Goal: Task Accomplishment & Management: Manage account settings

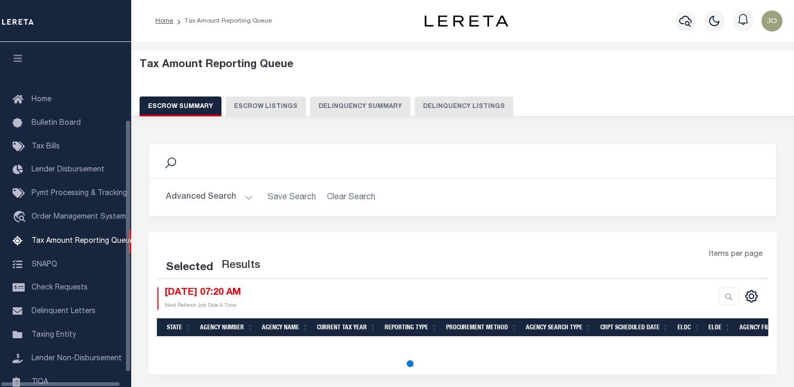
select select "100"
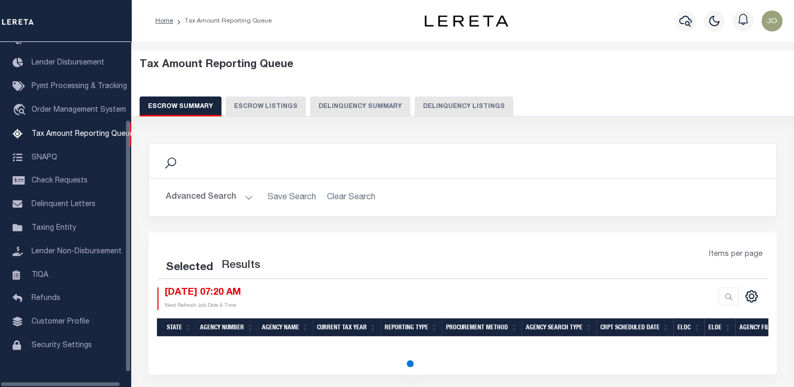
select select "100"
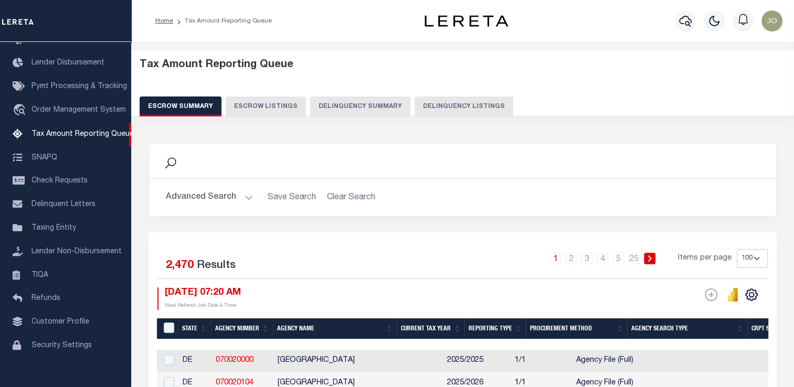
click at [386, 110] on button "Delinquency Summary" at bounding box center [360, 107] width 100 height 20
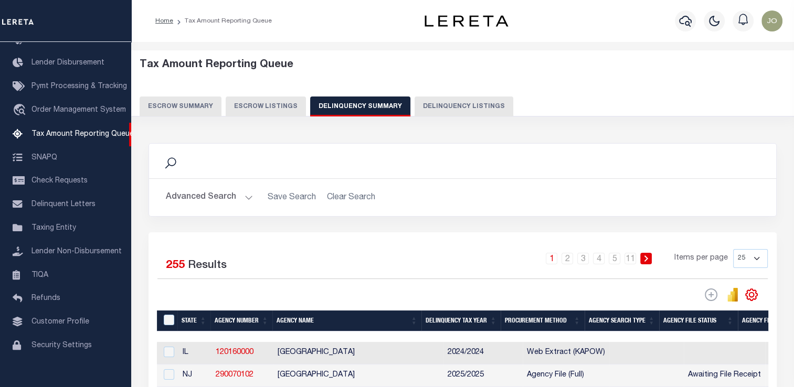
click at [437, 106] on button "Delinquency Listings" at bounding box center [463, 107] width 99 height 20
select select
select select "100"
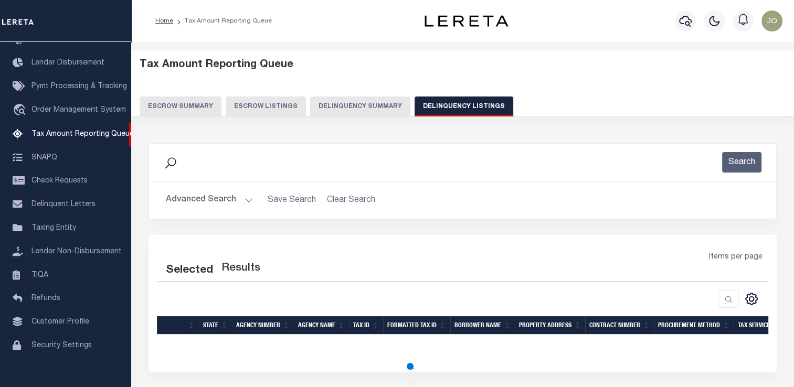
click at [238, 202] on button "Advanced Search" at bounding box center [209, 200] width 87 height 20
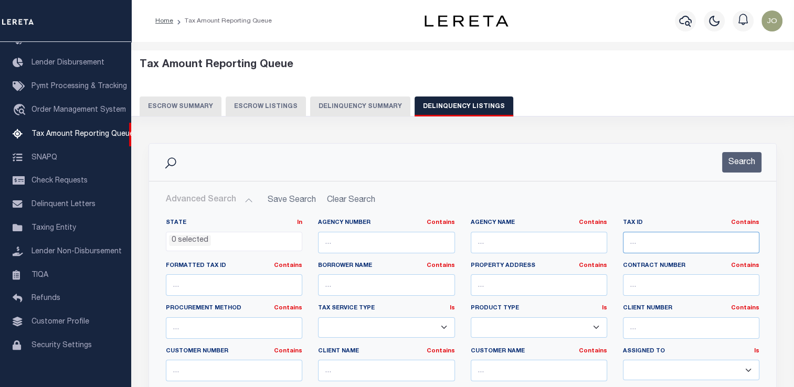
click at [627, 249] on input "text" at bounding box center [691, 243] width 136 height 22
paste input "G09-0008-002"
type input "G09-0008-002"
select select "100"
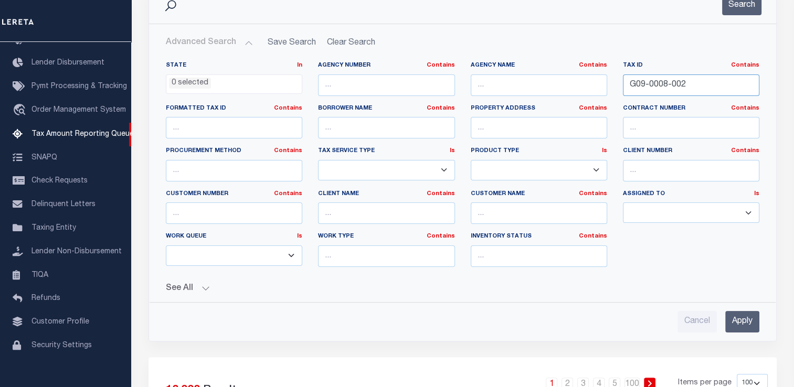
scroll to position [210, 0]
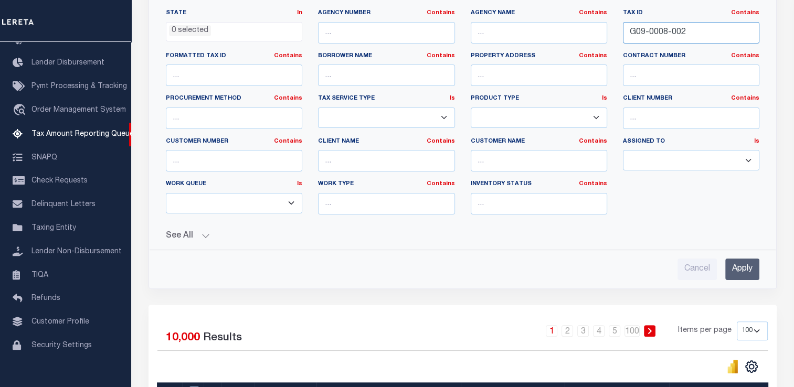
type input "G09-0008-002"
click at [738, 264] on input "Apply" at bounding box center [742, 270] width 34 height 22
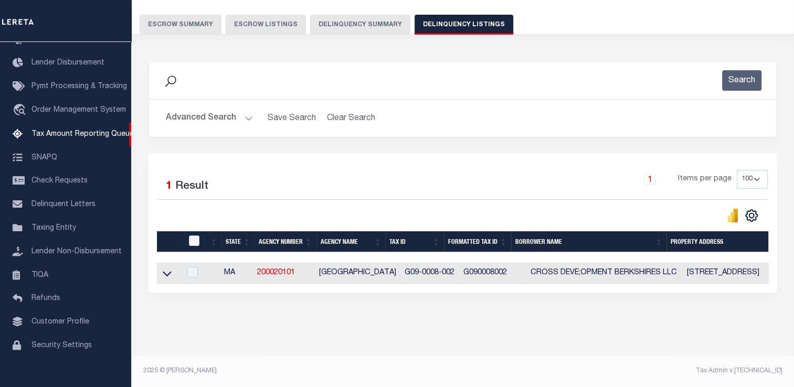
scroll to position [89, 0]
click at [171, 269] on icon at bounding box center [167, 273] width 9 height 11
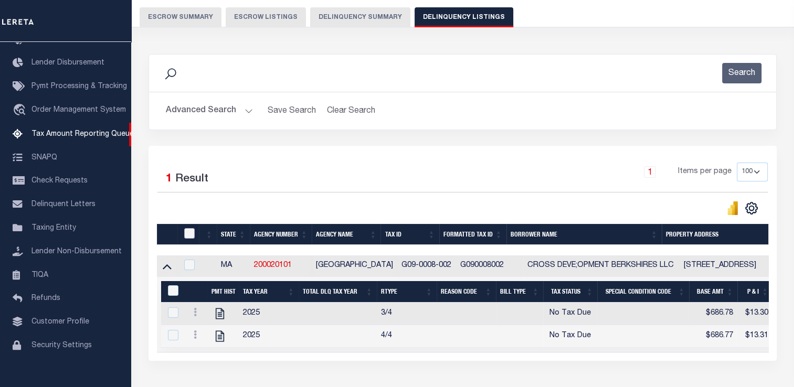
click at [189, 232] on input "checkbox" at bounding box center [189, 233] width 10 height 10
checkbox input "true"
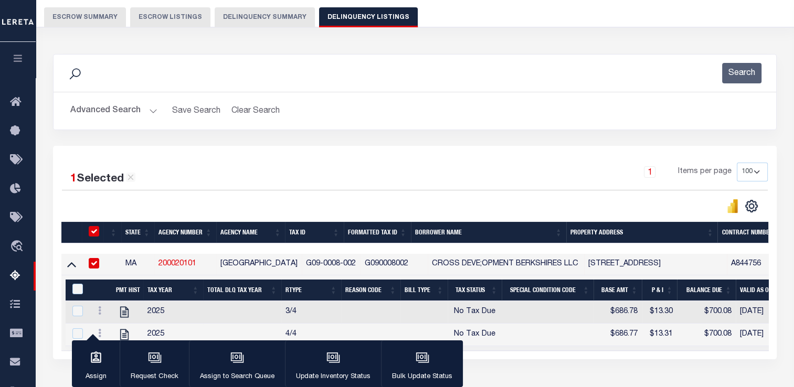
click at [92, 234] on input "checkbox" at bounding box center [94, 231] width 10 height 10
checkbox input "false"
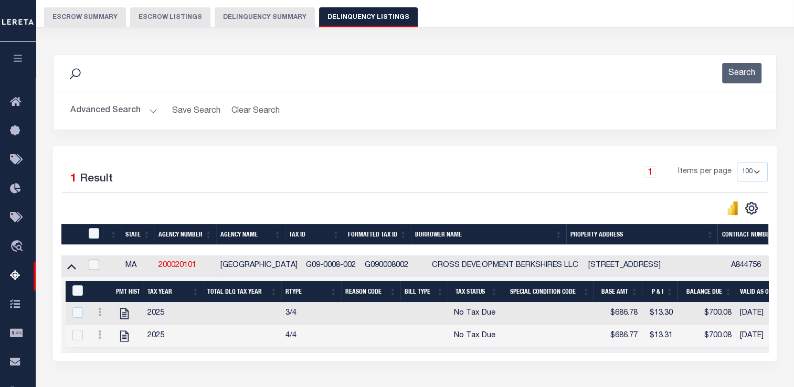
click at [92, 264] on input "checkbox" at bounding box center [94, 265] width 10 height 10
checkbox input "true"
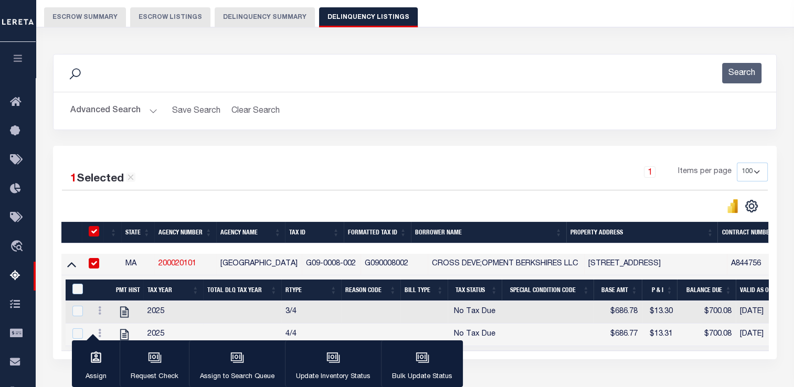
click at [92, 268] on input "checkbox" at bounding box center [94, 263] width 10 height 10
checkbox input "false"
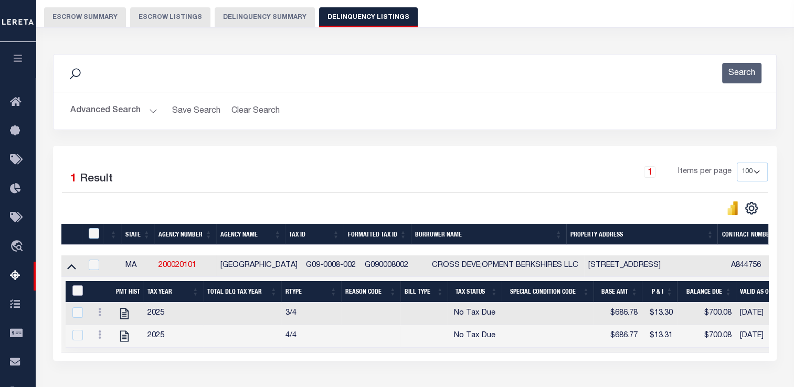
click at [81, 291] on input "&nbsp;" at bounding box center [77, 290] width 10 height 10
checkbox input "true"
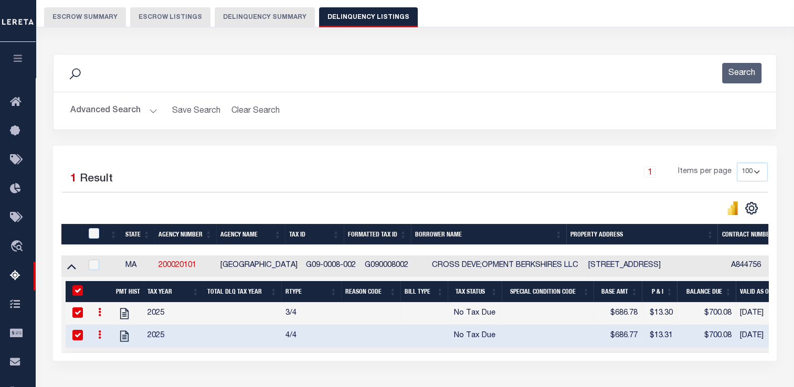
click at [77, 293] on input "&nbsp;" at bounding box center [77, 290] width 10 height 10
checkbox input "false"
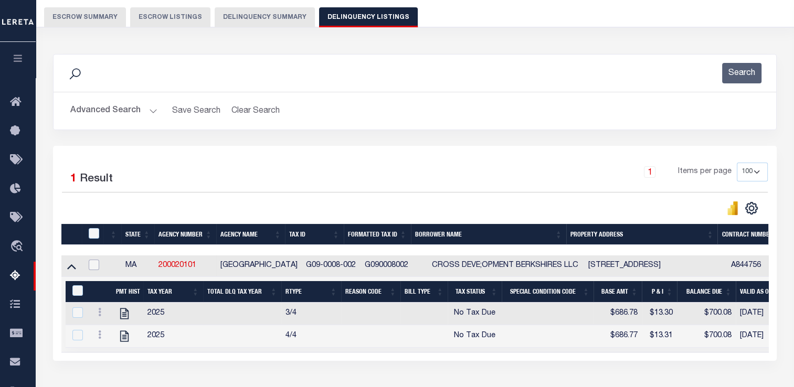
click at [92, 268] on input "checkbox" at bounding box center [94, 265] width 10 height 10
checkbox input "true"
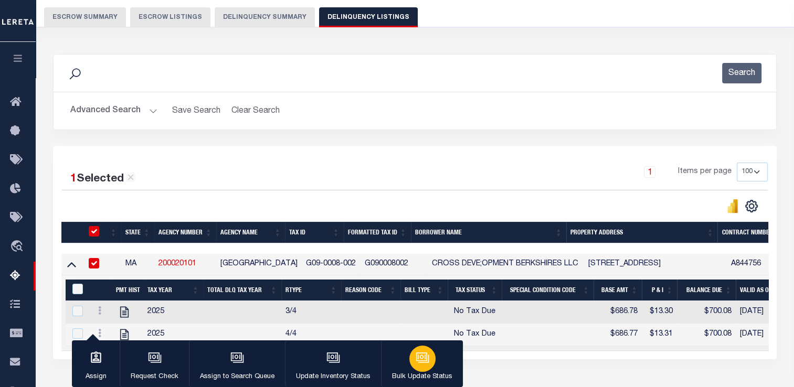
click at [419, 362] on icon "button" at bounding box center [423, 358] width 14 height 14
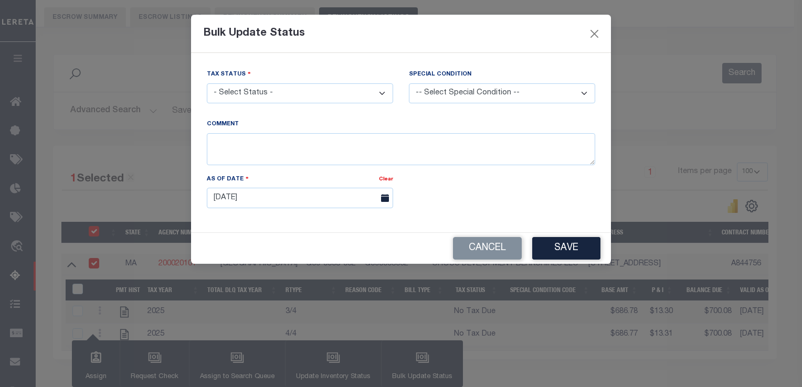
click at [345, 98] on select "- Select Status - Paid No Tax Due" at bounding box center [300, 93] width 186 height 20
select select "NTX"
click at [207, 84] on select "- Select Status - Paid No Tax Due" at bounding box center [300, 93] width 186 height 20
click at [252, 158] on textarea at bounding box center [401, 149] width 388 height 32
type textarea "Test 2 2025"
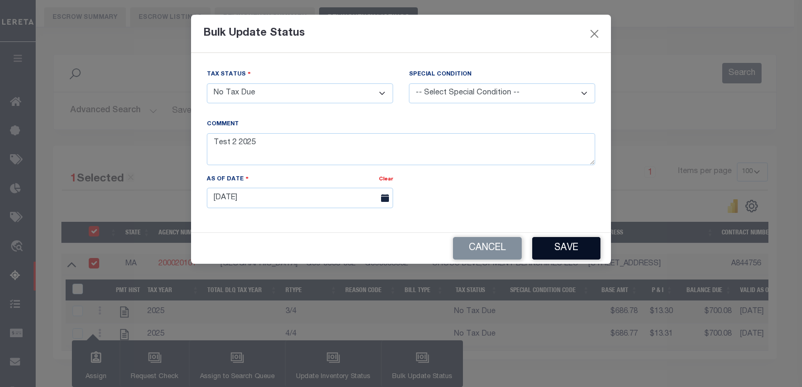
click at [567, 254] on button "Save" at bounding box center [566, 248] width 68 height 23
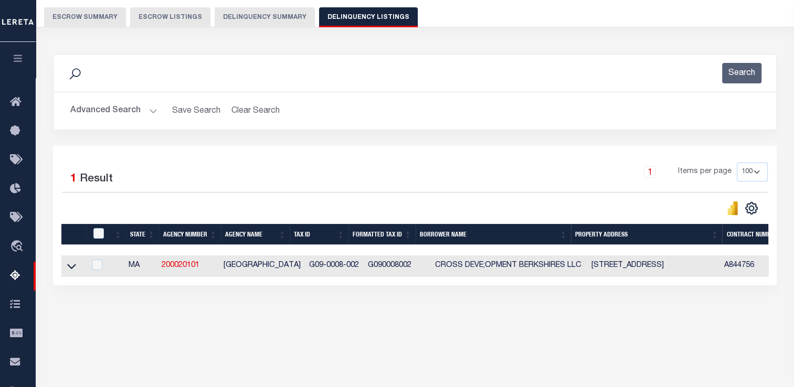
click at [76, 268] on link at bounding box center [72, 265] width 12 height 7
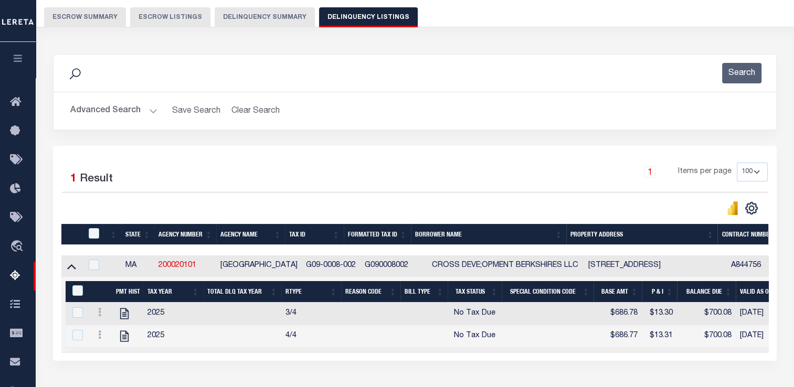
scroll to position [142, 0]
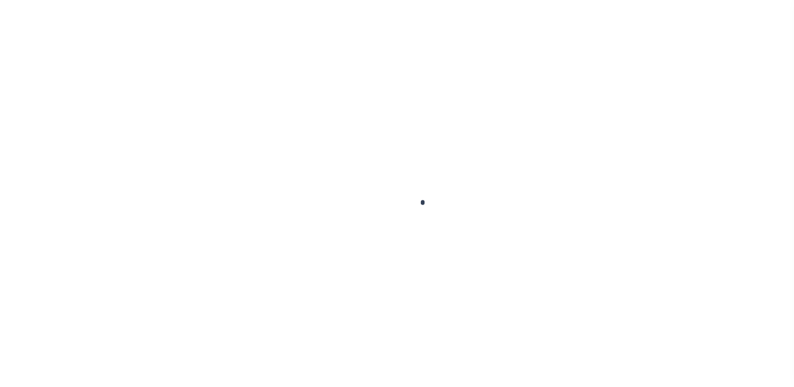
scroll to position [61, 0]
select select "NTX"
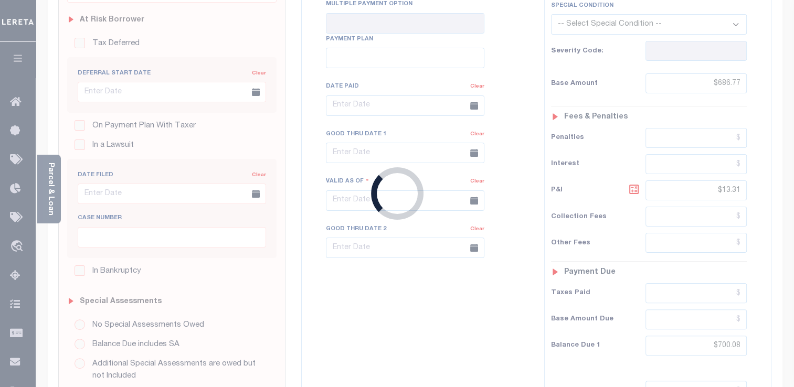
checkbox input "false"
type input "[DATE]"
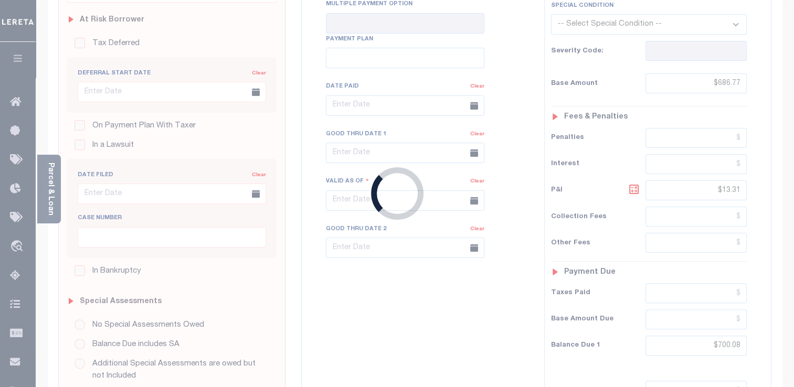
type input "[DATE]"
type input "2"
type input "$686.77"
type input "$13.31"
type input "$700.08"
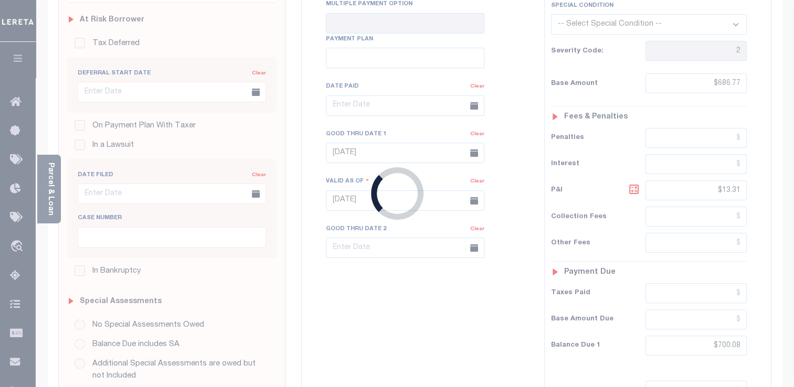
scroll to position [220, 0]
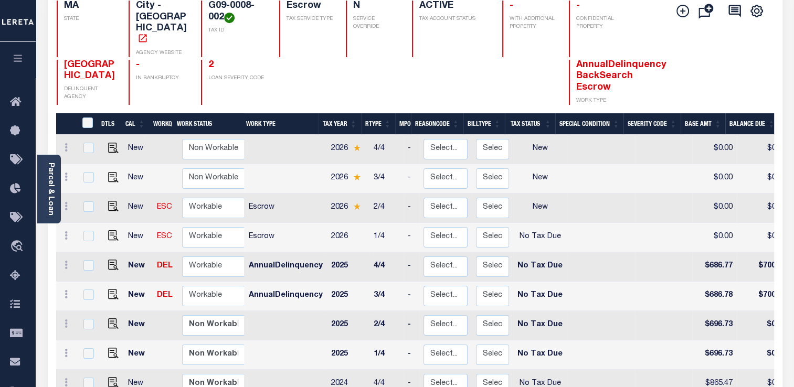
scroll to position [163, 0]
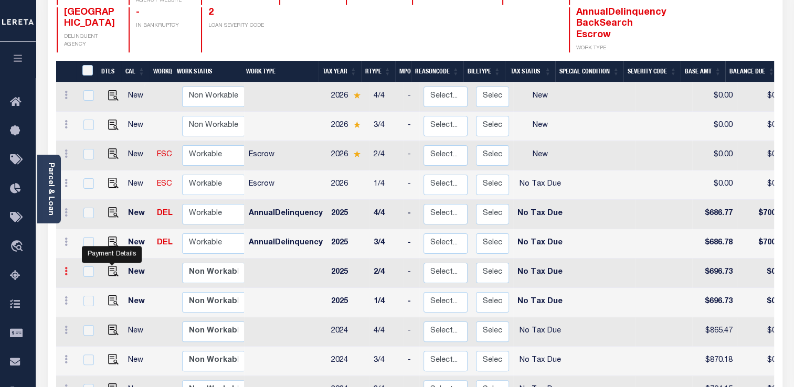
drag, startPoint x: 112, startPoint y: 252, endPoint x: 71, endPoint y: 252, distance: 41.4
click at [71, 269] on link at bounding box center [66, 273] width 12 height 8
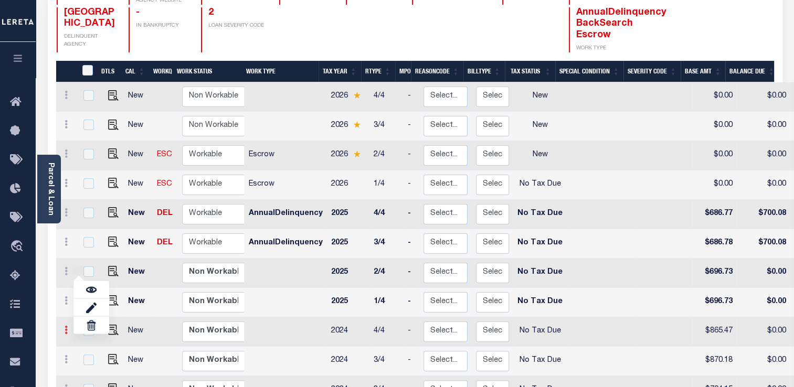
click at [69, 327] on link at bounding box center [66, 331] width 12 height 8
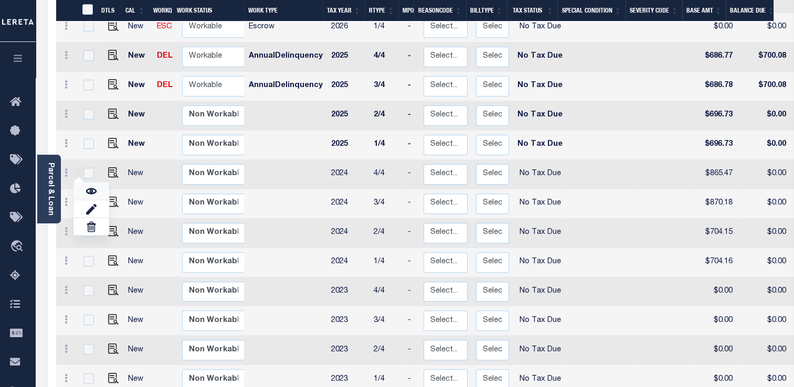
scroll to position [425, 0]
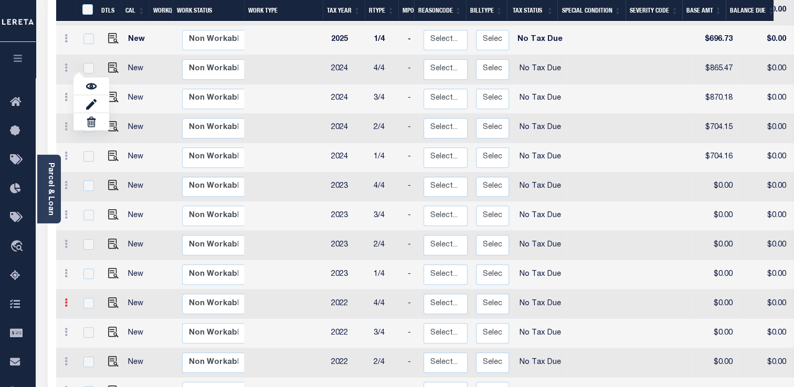
click at [67, 299] on icon at bounding box center [66, 303] width 3 height 8
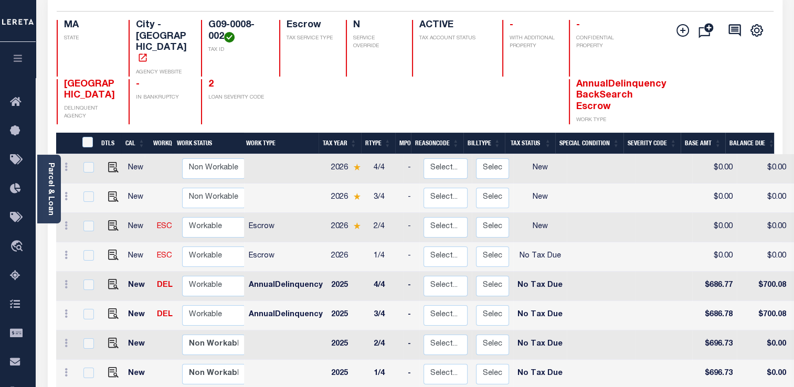
scroll to position [143, 0]
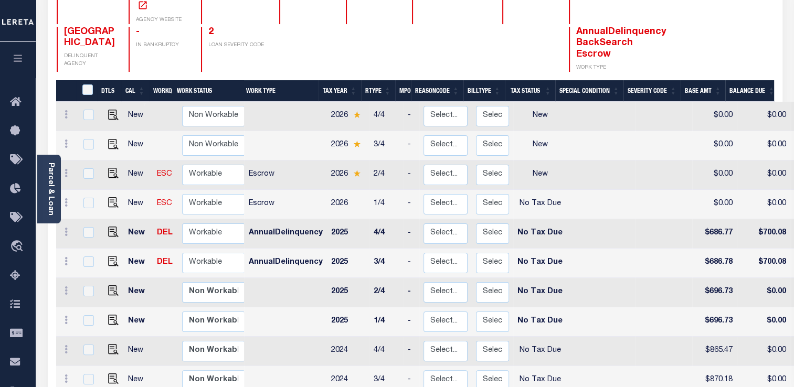
click at [439, 27] on div at bounding box center [451, 49] width 78 height 45
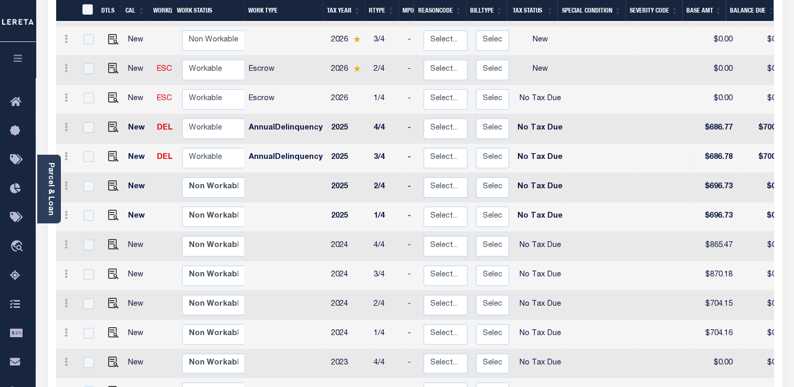
scroll to position [301, 0]
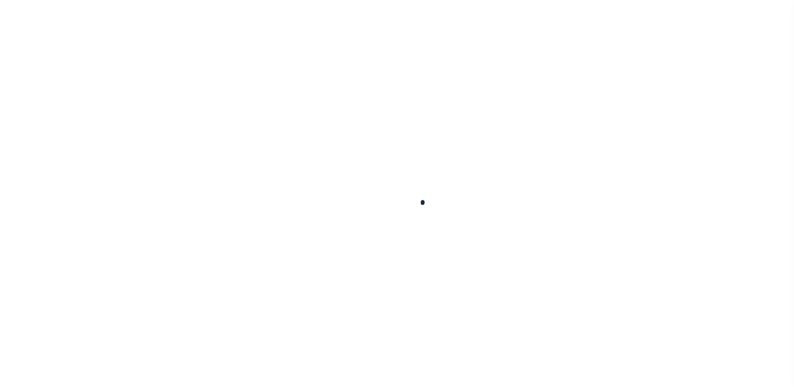
scroll to position [210, 0]
checkbox input "false"
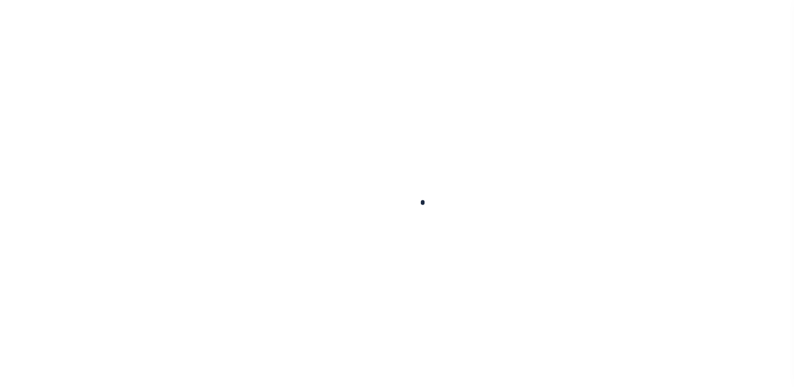
type textarea "Test comment 1"
type input "05/08/2025"
type input "[DATE]"
select select "NTX"
type input "2"
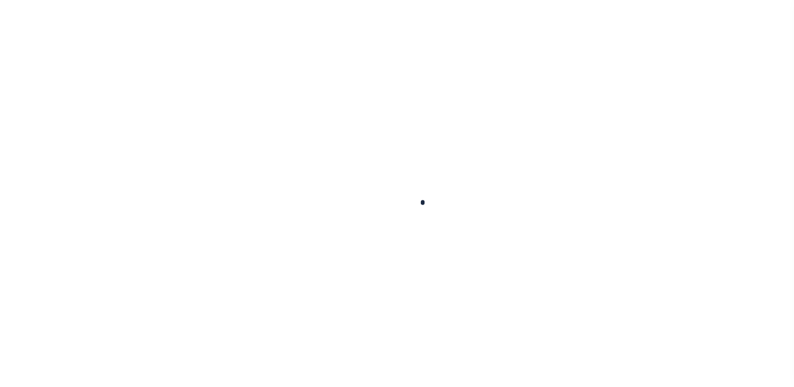
type input "$686.77"
type input "$13.31"
type input "$700.08"
select select "NTX"
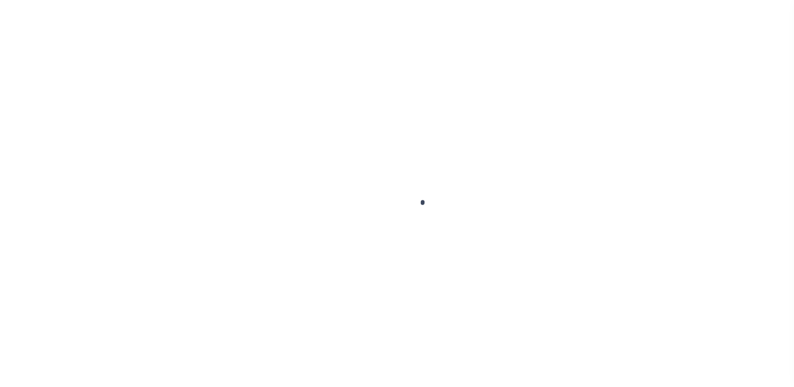
checkbox input "false"
type input "[DATE]"
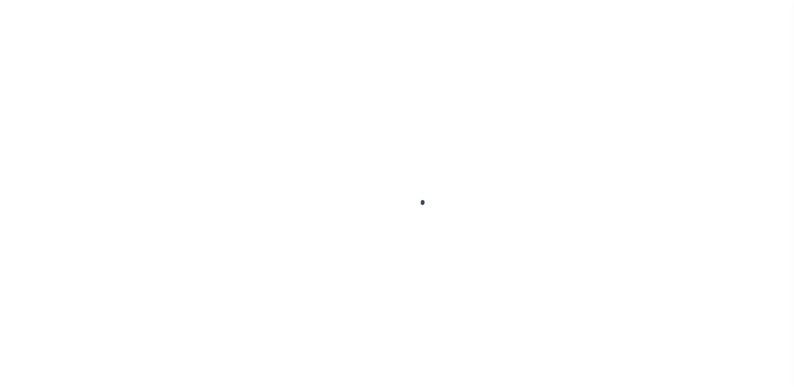
type input "[DATE]"
type input "2"
type input "$686.78"
type input "$13.3"
type input "$700.08"
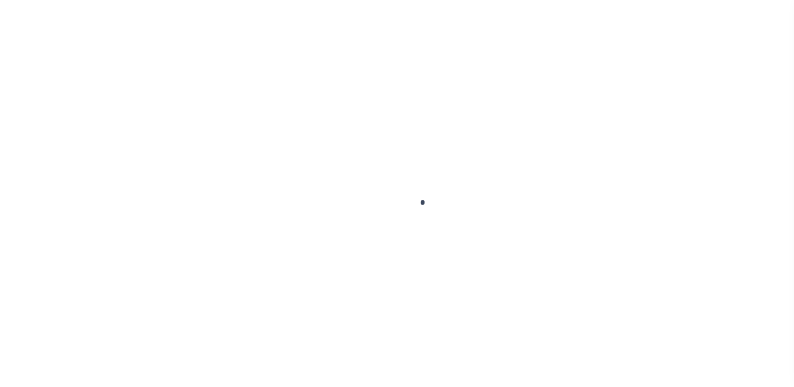
scroll to position [244, 0]
select select "NTX"
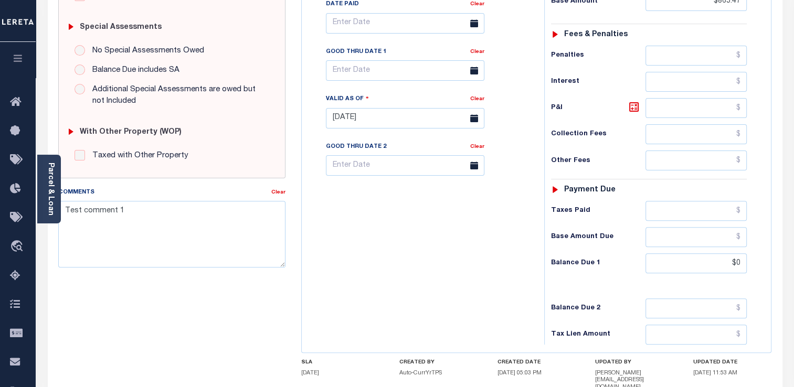
scroll to position [52, 0]
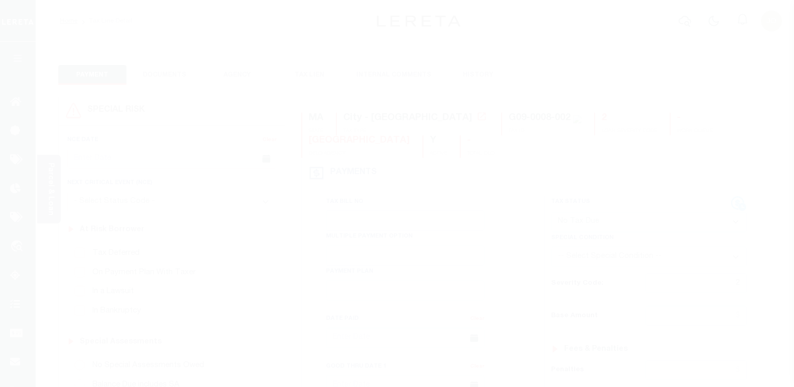
select select "NTX"
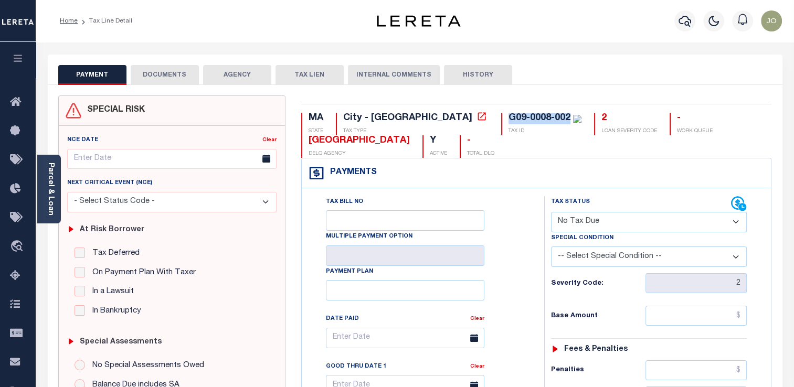
drag, startPoint x: 423, startPoint y: 118, endPoint x: 483, endPoint y: 121, distance: 59.4
click at [508, 121] on div "G09-0008-002" at bounding box center [539, 117] width 62 height 9
copy div "G09-0008-002"
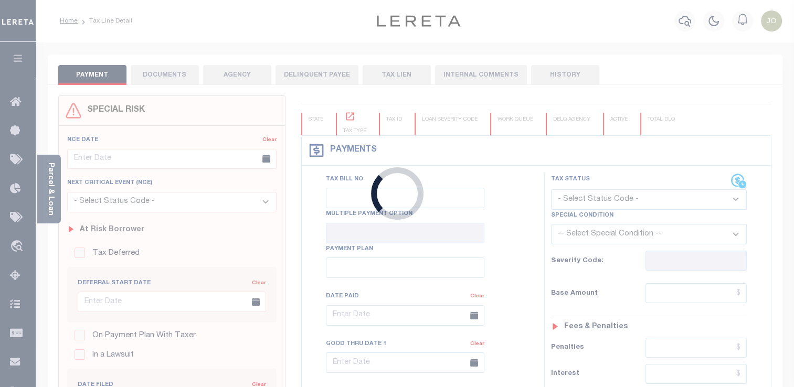
checkbox input "false"
type textarea "Test 2 2025"
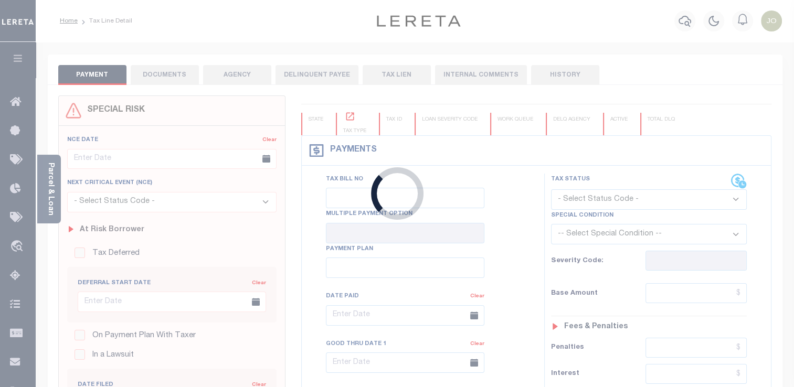
type input "[DATE]"
select select "NTX"
type input "2"
type input "$0"
